Goal: Transaction & Acquisition: Purchase product/service

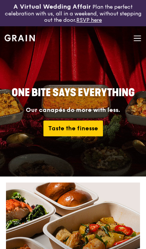
click at [141, 38] on icon at bounding box center [137, 38] width 8 height 8
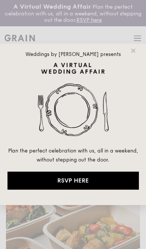
click at [134, 50] on icon at bounding box center [133, 50] width 4 height 4
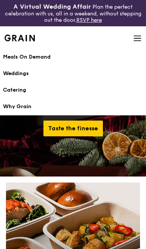
click at [25, 90] on div "Catering" at bounding box center [73, 89] width 140 height 7
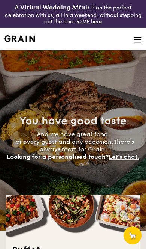
select select
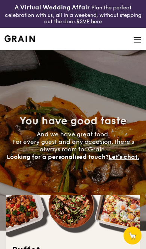
click at [135, 43] on img at bounding box center [137, 40] width 8 height 8
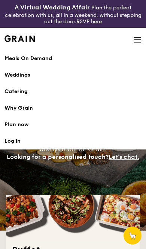
click at [46, 60] on div "Meals On Demand" at bounding box center [72, 58] width 137 height 7
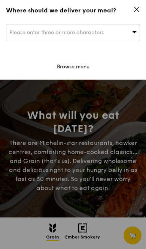
click at [129, 36] on div "Please enter three or more characters" at bounding box center [73, 32] width 134 height 17
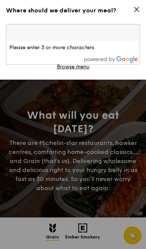
click at [139, 10] on icon at bounding box center [136, 9] width 7 height 7
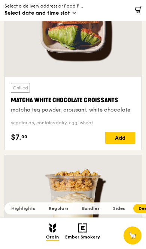
click at [60, 211] on span "Regulars" at bounding box center [59, 207] width 20 height 5
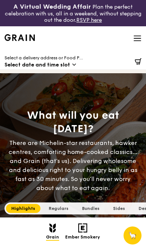
click at [131, 40] on div "Grain logo Meals On Demand Weddings Catering Why Grain Contact us Log in" at bounding box center [72, 38] width 137 height 25
click at [139, 38] on icon at bounding box center [137, 38] width 7 height 0
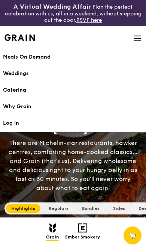
click at [61, 90] on div "Catering" at bounding box center [73, 89] width 140 height 7
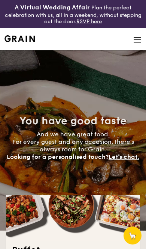
select select
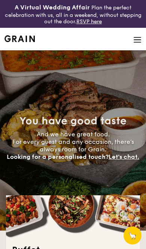
click at [139, 38] on img at bounding box center [137, 40] width 8 height 8
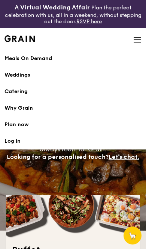
click at [11, 97] on link "Catering" at bounding box center [72, 91] width 137 height 16
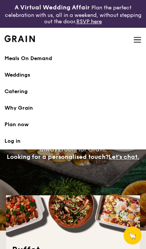
click at [14, 94] on h1 "Catering" at bounding box center [72, 91] width 137 height 7
click at [13, 93] on h1 "Catering" at bounding box center [72, 91] width 137 height 7
click at [11, 94] on h1 "Catering" at bounding box center [72, 91] width 137 height 7
click at [12, 95] on link "Catering" at bounding box center [72, 91] width 137 height 16
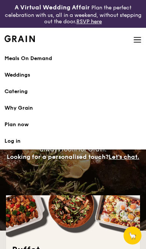
click at [10, 92] on h1 "Catering" at bounding box center [72, 91] width 137 height 7
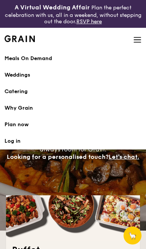
click at [133, 43] on li at bounding box center [72, 39] width 137 height 22
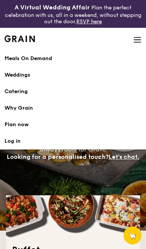
click at [136, 41] on img at bounding box center [137, 40] width 8 height 8
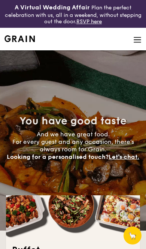
click at [135, 42] on img at bounding box center [137, 40] width 8 height 8
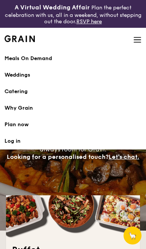
click at [12, 60] on div "Meals On Demand" at bounding box center [72, 58] width 137 height 7
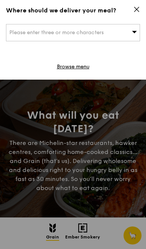
click at [14, 35] on span "Please enter three or more characters" at bounding box center [56, 32] width 94 height 6
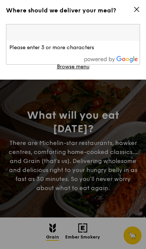
click at [134, 12] on icon at bounding box center [136, 9] width 7 height 7
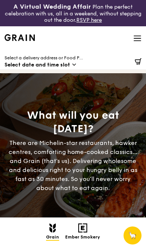
click at [137, 42] on icon at bounding box center [137, 38] width 8 height 8
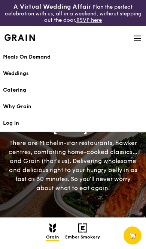
click at [11, 95] on link "Catering" at bounding box center [73, 90] width 140 height 16
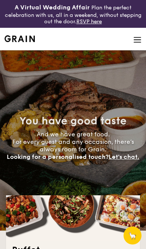
select select
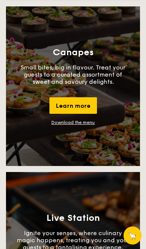
scroll to position [1302, 0]
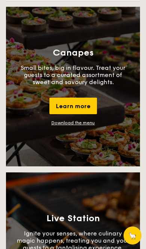
click at [60, 113] on div "Learn more" at bounding box center [73, 105] width 48 height 16
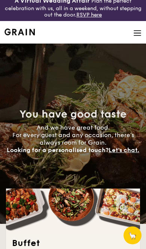
scroll to position [0, 0]
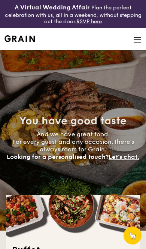
click at [131, 30] on li at bounding box center [72, 39] width 137 height 22
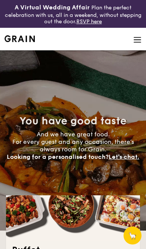
click at [137, 36] on img at bounding box center [137, 40] width 8 height 8
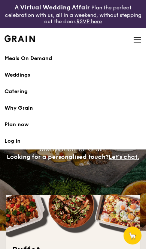
click at [14, 61] on div "Meals On Demand" at bounding box center [72, 58] width 137 height 7
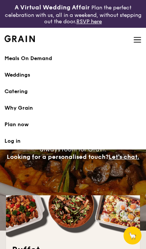
click at [141, 41] on img at bounding box center [137, 40] width 8 height 8
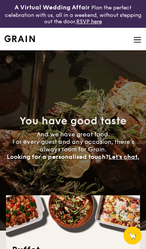
click at [136, 37] on img at bounding box center [137, 40] width 8 height 8
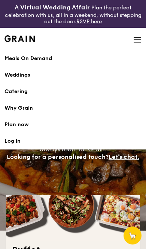
click at [18, 94] on h1 "Catering" at bounding box center [72, 91] width 137 height 7
click at [12, 96] on link "Catering" at bounding box center [72, 91] width 137 height 16
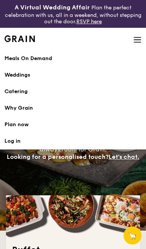
click at [10, 92] on h1 "Catering" at bounding box center [72, 91] width 137 height 7
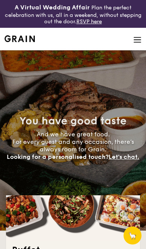
select select
click at [137, 40] on img at bounding box center [137, 40] width 8 height 8
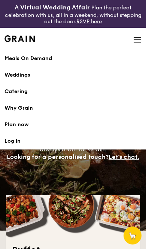
click at [137, 37] on img at bounding box center [137, 40] width 8 height 8
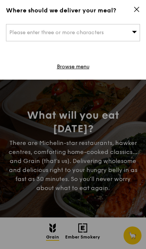
click at [65, 70] on link "Browse menu" at bounding box center [73, 66] width 33 height 7
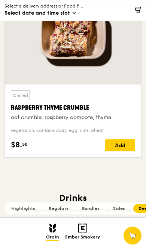
click at [34, 114] on div "oat crumble, raspberry compote, thyme" at bounding box center [73, 117] width 124 height 7
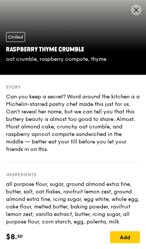
scroll to position [106, 0]
